Goal: Information Seeking & Learning: Understand process/instructions

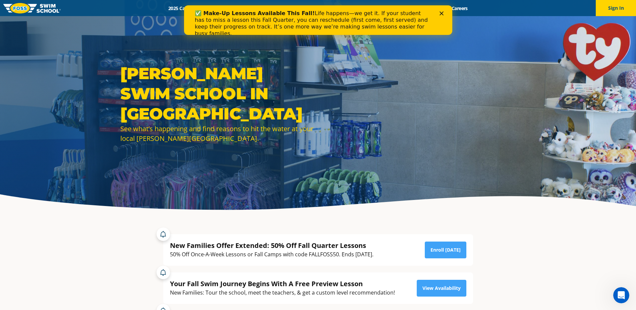
click at [441, 14] on icon "Close" at bounding box center [441, 13] width 4 height 4
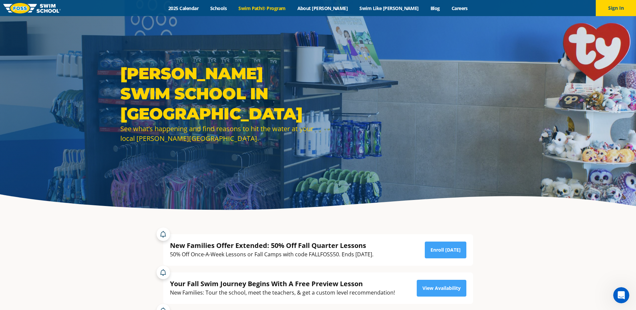
click at [287, 8] on link "Swim Path® Program" at bounding box center [261, 8] width 59 height 6
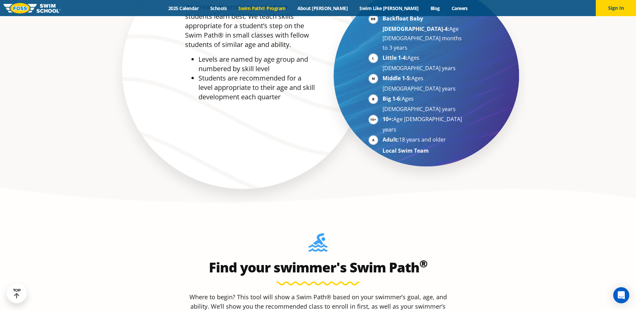
scroll to position [603, 0]
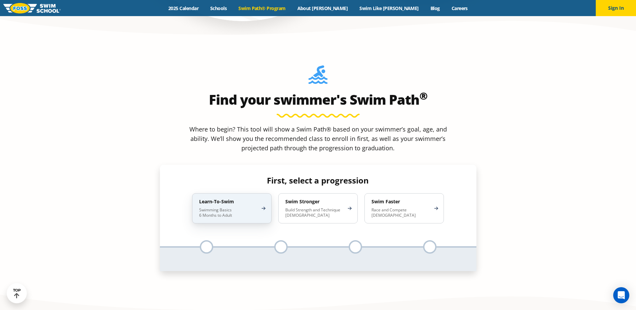
click at [246, 207] on p "Swimming Basics 6 Months to Adult" at bounding box center [228, 212] width 59 height 11
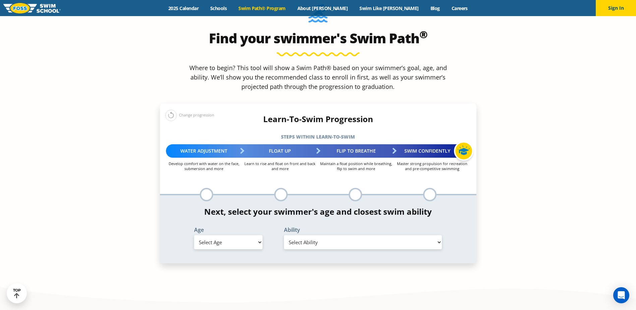
scroll to position [670, 0]
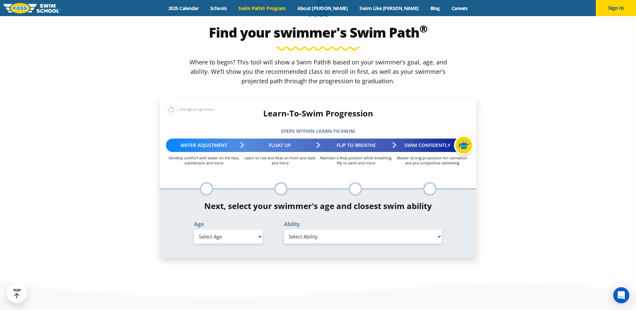
click at [234, 229] on select "Select Age [DEMOGRAPHIC_DATA] months - 1 year 1 year 2 years 3 years 4 years 5 …" at bounding box center [228, 236] width 68 height 14
select select "3-years"
click at [194, 229] on select "Select Age [DEMOGRAPHIC_DATA] months - 1 year 1 year 2 years 3 years 4 years 5 …" at bounding box center [228, 236] width 68 height 14
click at [312, 229] on select "Select Ability First in-water experience When in the water, reliant on a life j…" at bounding box center [363, 236] width 158 height 14
click at [284, 229] on select "Select Ability First in-water experience When in the water, reliant on a life j…" at bounding box center [363, 236] width 158 height 14
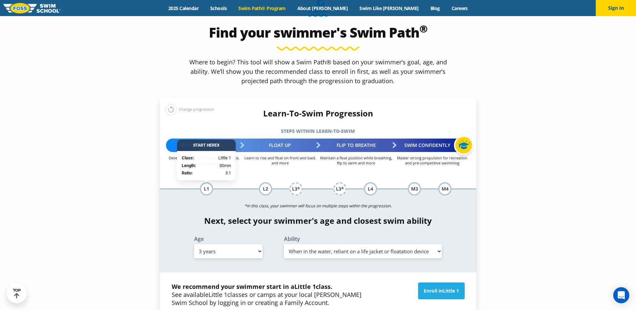
click at [380, 244] on select "Select Ability First in-water experience When in the water, reliant on a life j…" at bounding box center [363, 251] width 158 height 14
click at [284, 244] on select "Select Ability First in-water experience When in the water, reliant on a life j…" at bounding box center [363, 251] width 158 height 14
click at [367, 244] on select "Select Ability First in-water experience When in the water, reliant on a life j…" at bounding box center [363, 251] width 158 height 14
click at [284, 244] on select "Select Ability First in-water experience When in the water, reliant on a life j…" at bounding box center [363, 251] width 158 height 14
click at [363, 244] on select "Select Ability First in-water experience When in the water, reliant on a life j…" at bounding box center [363, 251] width 158 height 14
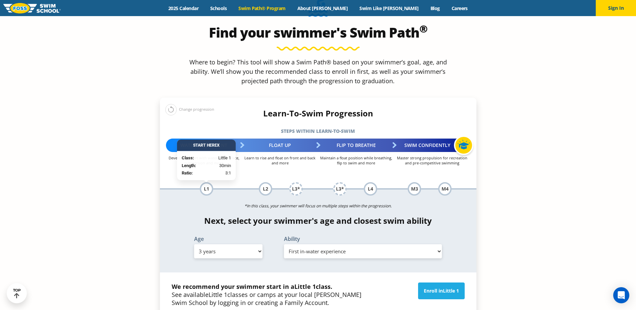
select select "3-years-when-in-the-water-reliant-on-a-life-jacket-or-floatation-device"
click at [284, 244] on select "Select Ability First in-water experience When in the water, reliant on a life j…" at bounding box center [363, 251] width 158 height 14
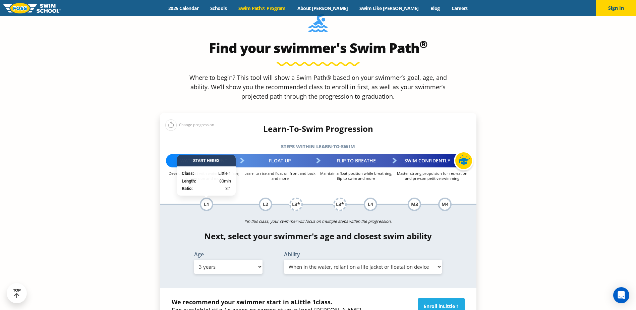
scroll to position [637, 0]
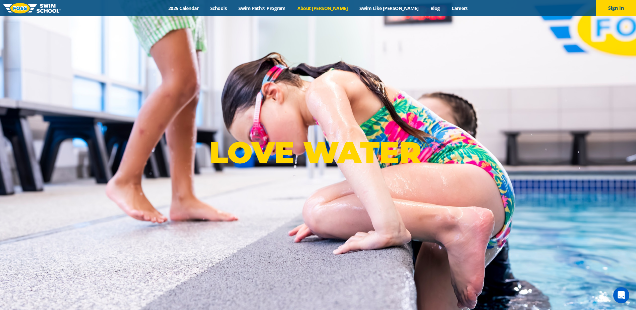
click at [337, 10] on link "About [PERSON_NAME]" at bounding box center [322, 8] width 62 height 6
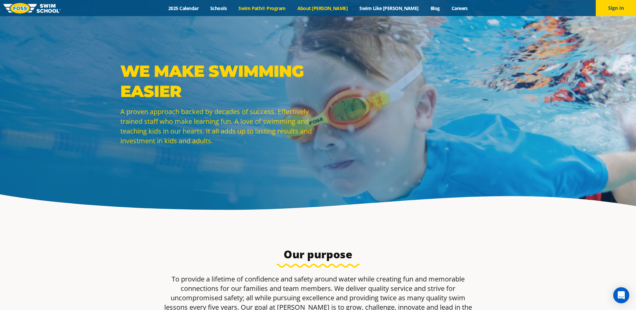
click at [291, 9] on link "Swim Path® Program" at bounding box center [261, 8] width 59 height 6
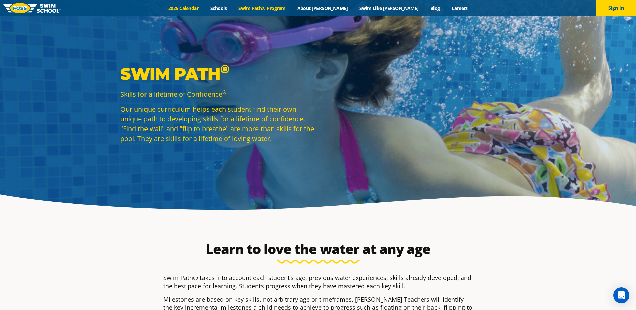
click at [204, 7] on link "2025 Calendar" at bounding box center [183, 8] width 42 height 6
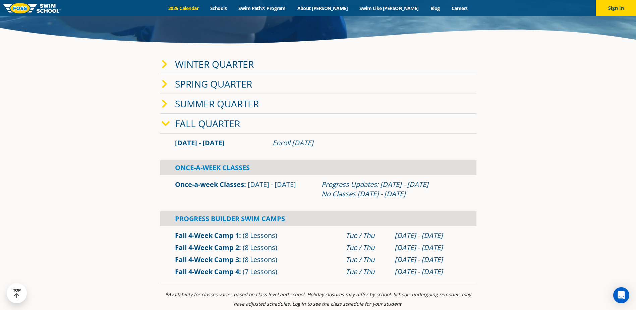
scroll to position [168, 0]
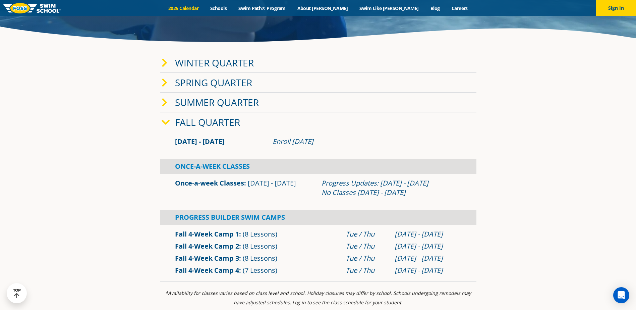
click at [165, 121] on icon at bounding box center [165, 122] width 8 height 9
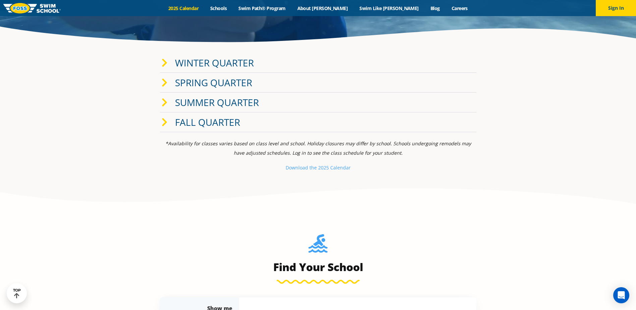
click at [163, 62] on icon at bounding box center [164, 62] width 6 height 9
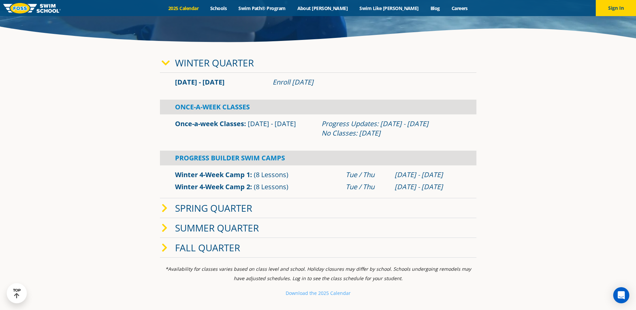
click at [163, 62] on icon at bounding box center [165, 62] width 8 height 9
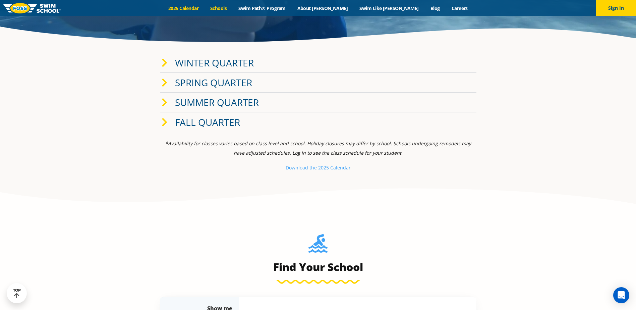
click at [232, 9] on link "Schools" at bounding box center [218, 8] width 28 height 6
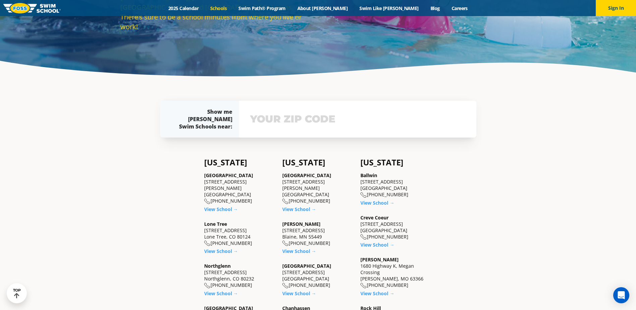
scroll to position [101, 0]
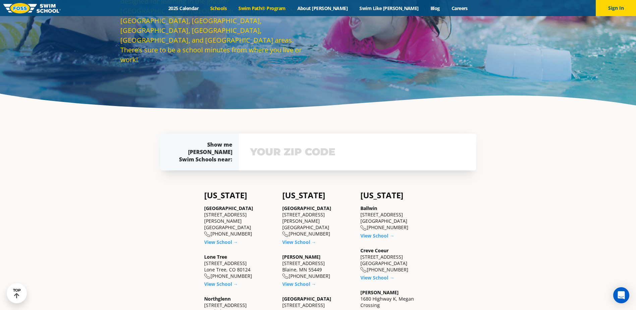
click at [274, 6] on link "Swim Path® Program" at bounding box center [261, 8] width 59 height 6
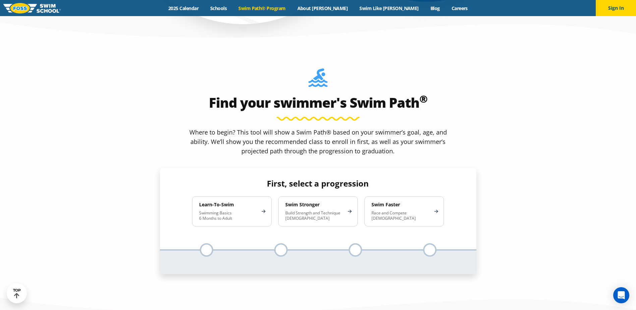
scroll to position [603, 0]
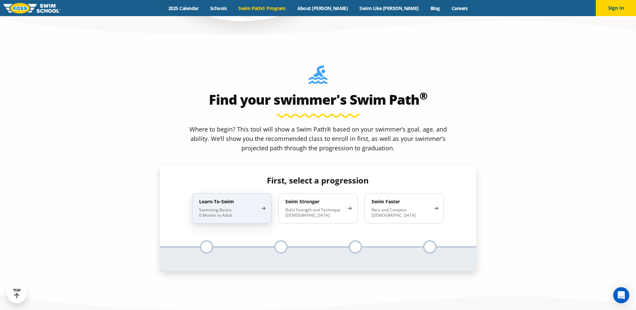
click at [242, 207] on p "Swimming Basics 6 Months to Adult" at bounding box center [228, 212] width 59 height 11
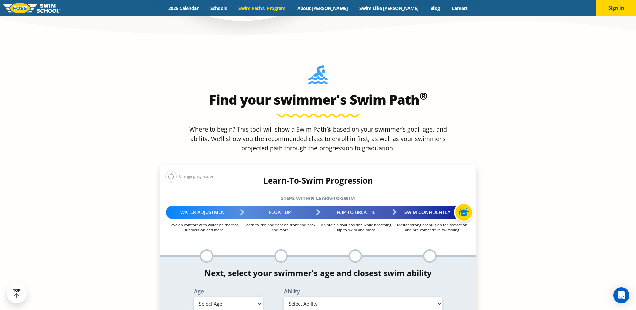
click at [261, 296] on select "Select Age [DEMOGRAPHIC_DATA] months - 1 year 1 year 2 years 3 years 4 years 5 …" at bounding box center [228, 303] width 68 height 14
select select "3-years"
click at [194, 296] on select "Select Age [DEMOGRAPHIC_DATA] months - 1 year 1 year 2 years 3 years 4 years 5 …" at bounding box center [228, 303] width 68 height 14
click at [313, 296] on select "Select Ability First in-water experience When in the water, reliant on a life j…" at bounding box center [363, 303] width 158 height 14
select select "3-years-when-in-the-water-reliant-on-a-life-jacket-or-floatation-device"
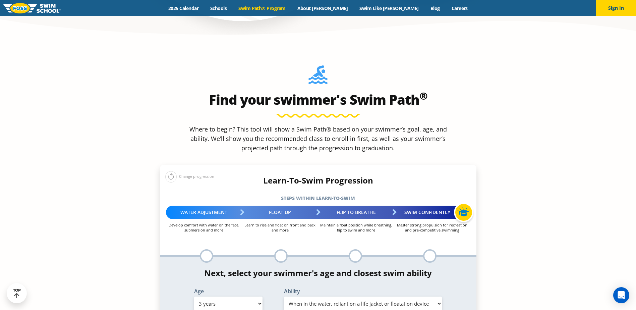
click at [284, 296] on select "Select Ability First in-water experience When in the water, reliant on a life j…" at bounding box center [363, 303] width 158 height 14
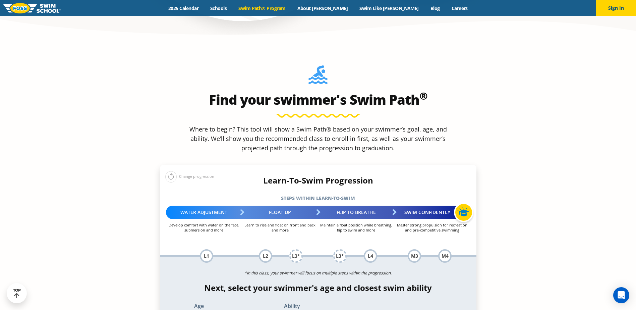
click at [477, 303] on div "Age Select Age [DEMOGRAPHIC_DATA] months - 1 year 1 year 2 years 3 years 4 year…" at bounding box center [317, 315] width 323 height 24
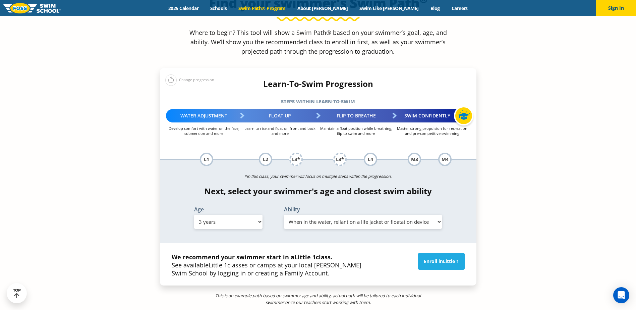
scroll to position [704, 0]
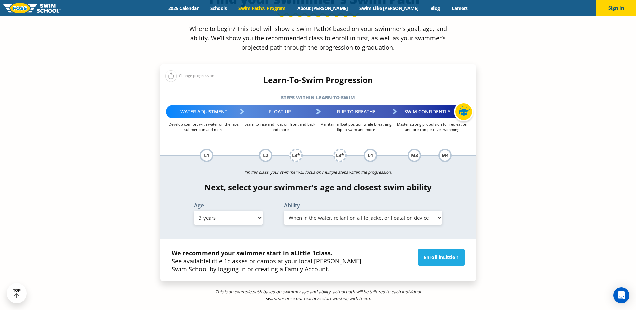
drag, startPoint x: 209, startPoint y: 160, endPoint x: 208, endPoint y: 165, distance: 5.8
click at [209, 210] on select "Select Age [DEMOGRAPHIC_DATA] months - 1 year 1 year 2 years 3 years 4 years 5 …" at bounding box center [228, 217] width 68 height 14
select select "2-years"
click at [194, 210] on select "Select Age [DEMOGRAPHIC_DATA] months - 1 year 1 year 2 years 3 years 4 years 5 …" at bounding box center [228, 217] width 68 height 14
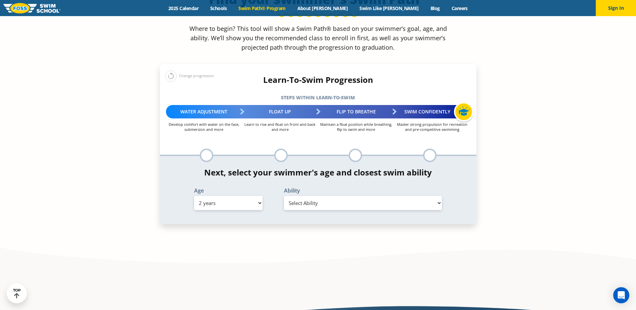
click at [383, 196] on select "Select Ability First in-water experience Comfortable with water poured over the…" at bounding box center [363, 203] width 158 height 14
click at [284, 196] on select "Select Ability First in-water experience Comfortable with water poured over the…" at bounding box center [363, 203] width 158 height 14
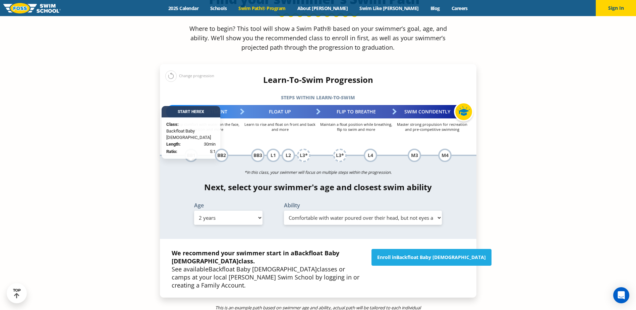
click at [368, 210] on select "Select Ability First in-water experience Comfortable with water poured over the…" at bounding box center [363, 217] width 158 height 14
select select "2-years-comfortable-with-water-poured-over-face-eyes-and-ears-and-with-ears-in-…"
click at [284, 210] on select "Select Ability First in-water experience Comfortable with water poured over the…" at bounding box center [363, 217] width 158 height 14
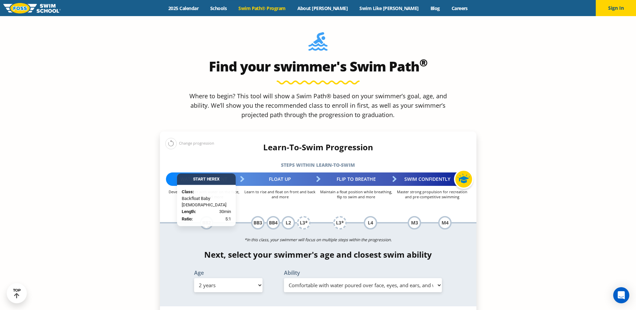
scroll to position [637, 0]
click at [261, 277] on select "Select Age [DEMOGRAPHIC_DATA] months - 1 year 1 year 2 years 3 years 4 years 5 …" at bounding box center [228, 284] width 68 height 14
select select "3-years"
click at [194, 277] on select "Select Age [DEMOGRAPHIC_DATA] months - 1 year 1 year 2 years 3 years 4 years 5 …" at bounding box center [228, 284] width 68 height 14
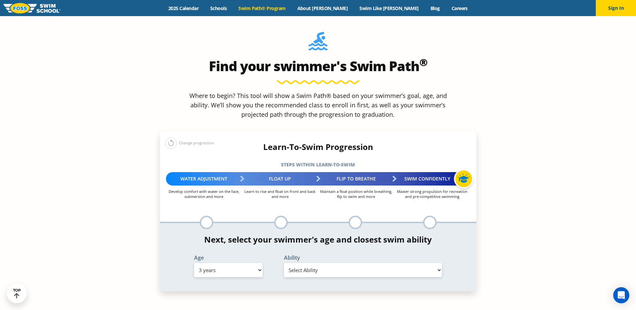
drag, startPoint x: 320, startPoint y: 214, endPoint x: 321, endPoint y: 218, distance: 3.8
click at [320, 263] on select "Select Ability First in-water experience When in the water, reliant on a life j…" at bounding box center [363, 270] width 158 height 14
select select "3-years-first-in-water-experience"
click at [284, 263] on select "Select Ability First in-water experience When in the water, reliant on a life j…" at bounding box center [363, 270] width 158 height 14
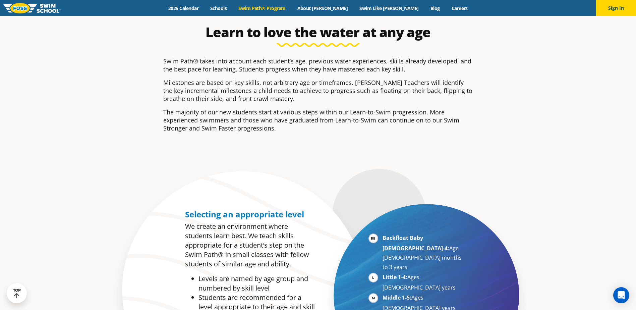
scroll to position [134, 0]
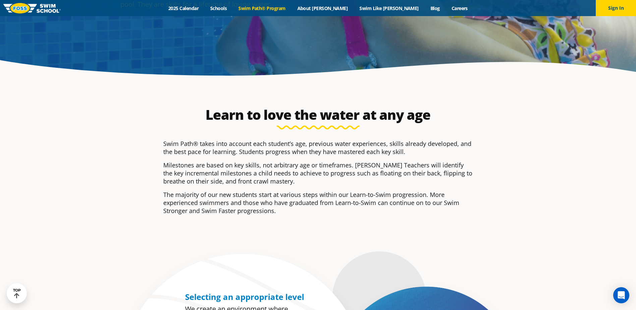
click at [450, 210] on p "The majority of our new students start at various steps within our Learn-to-Swi…" at bounding box center [318, 202] width 310 height 24
